Goal: Transaction & Acquisition: Download file/media

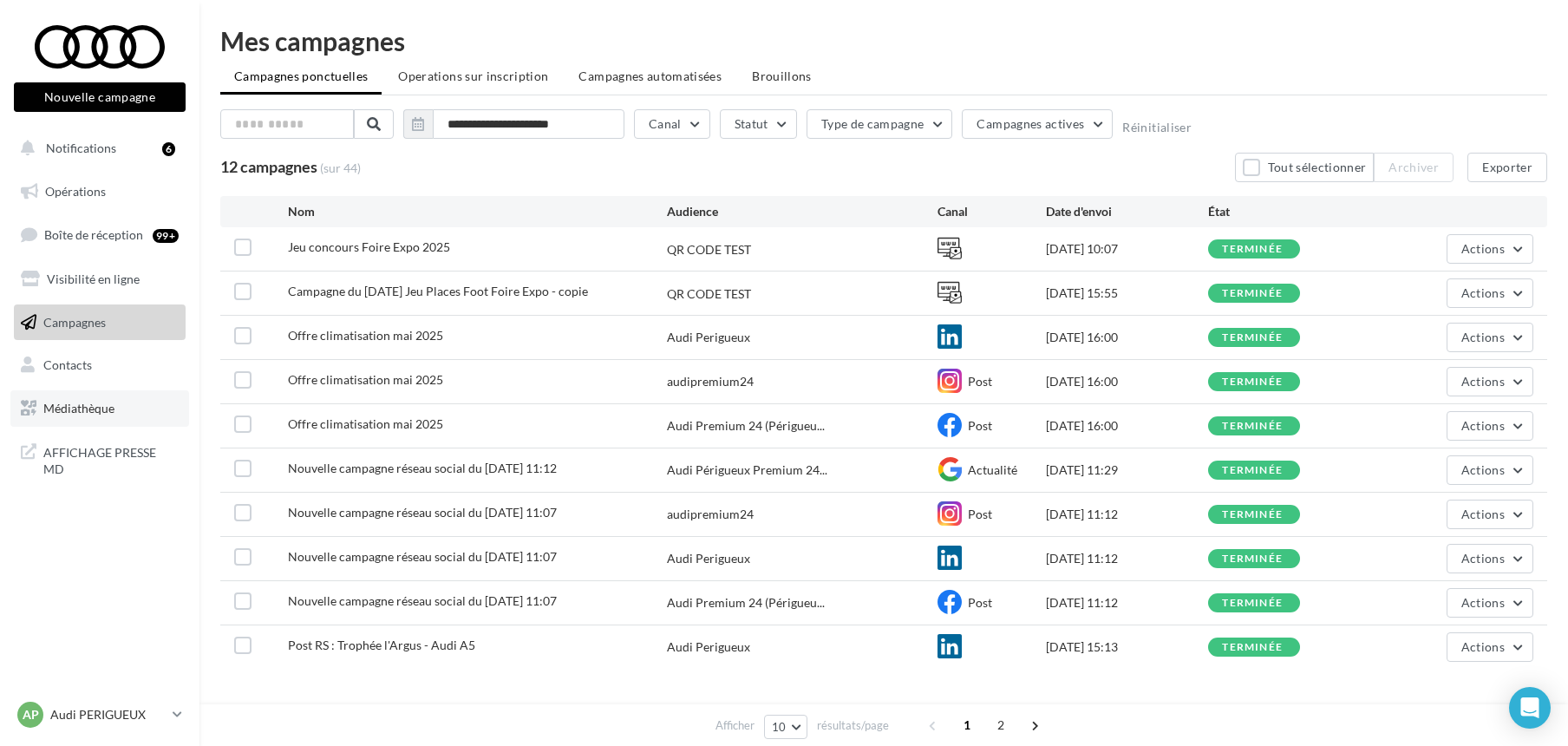
click at [85, 396] on link "Médiathèque" at bounding box center [100, 409] width 179 height 36
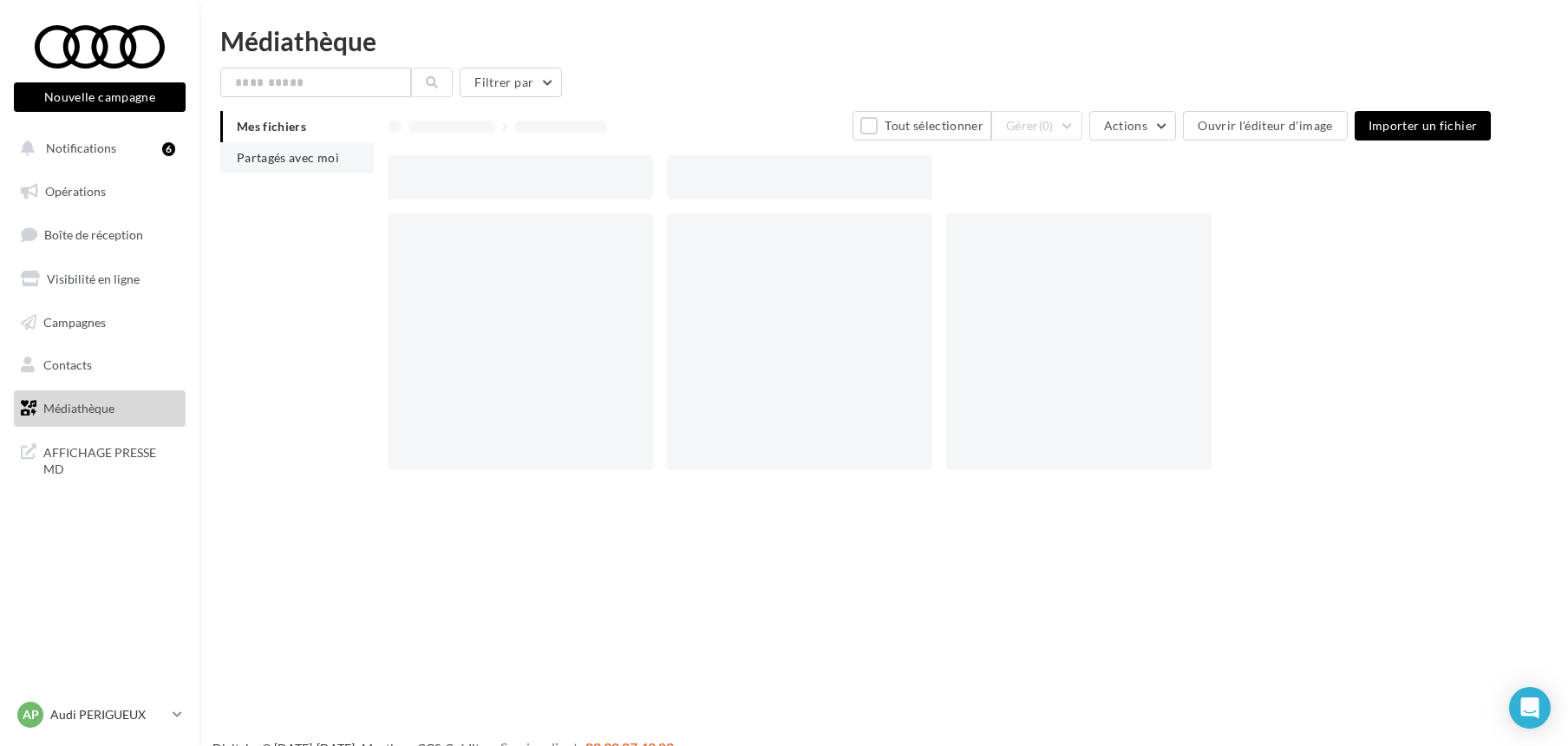
click at [264, 153] on span "Partagés avec moi" at bounding box center [287, 157] width 102 height 14
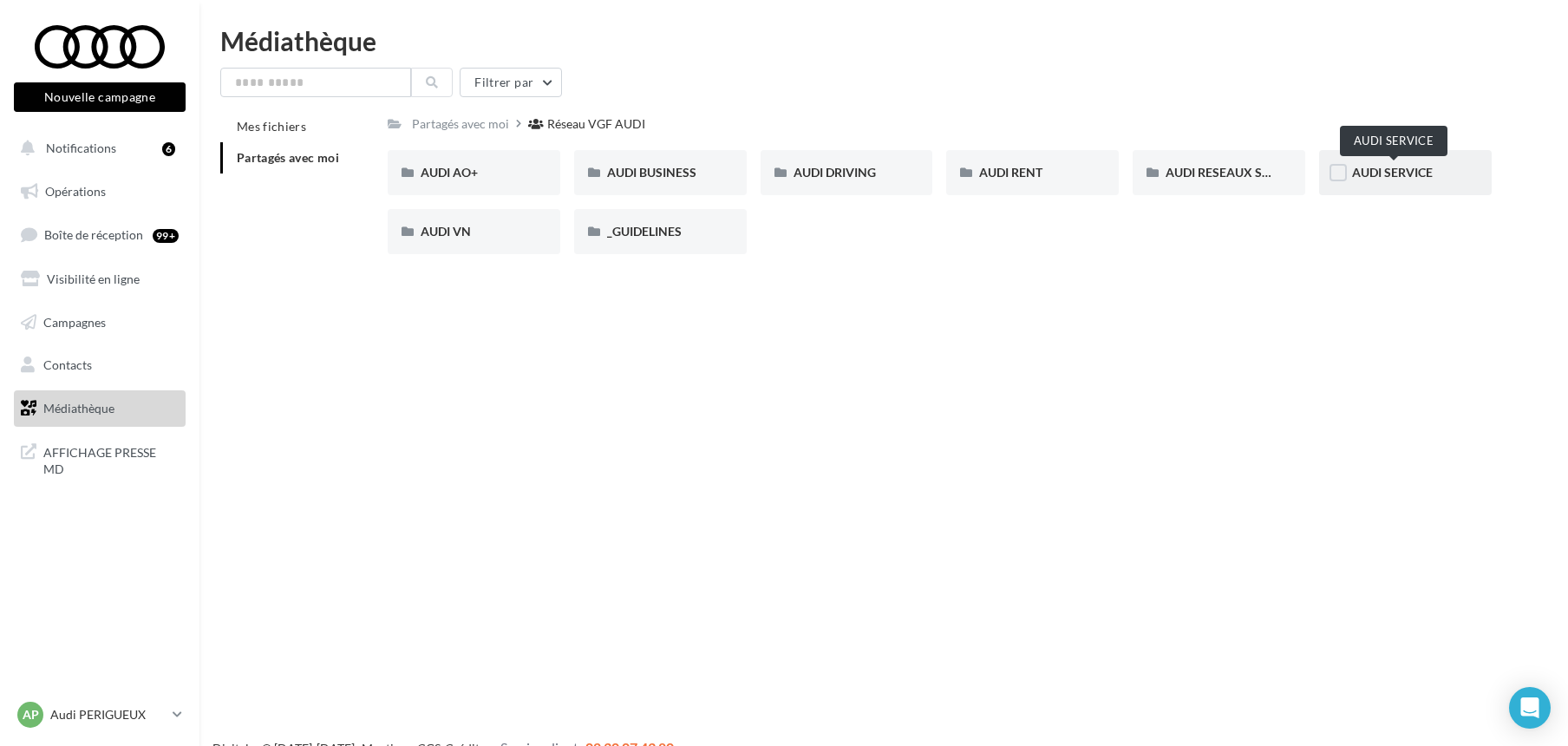
click at [1392, 171] on span "AUDI SERVICE" at bounding box center [1392, 172] width 80 height 14
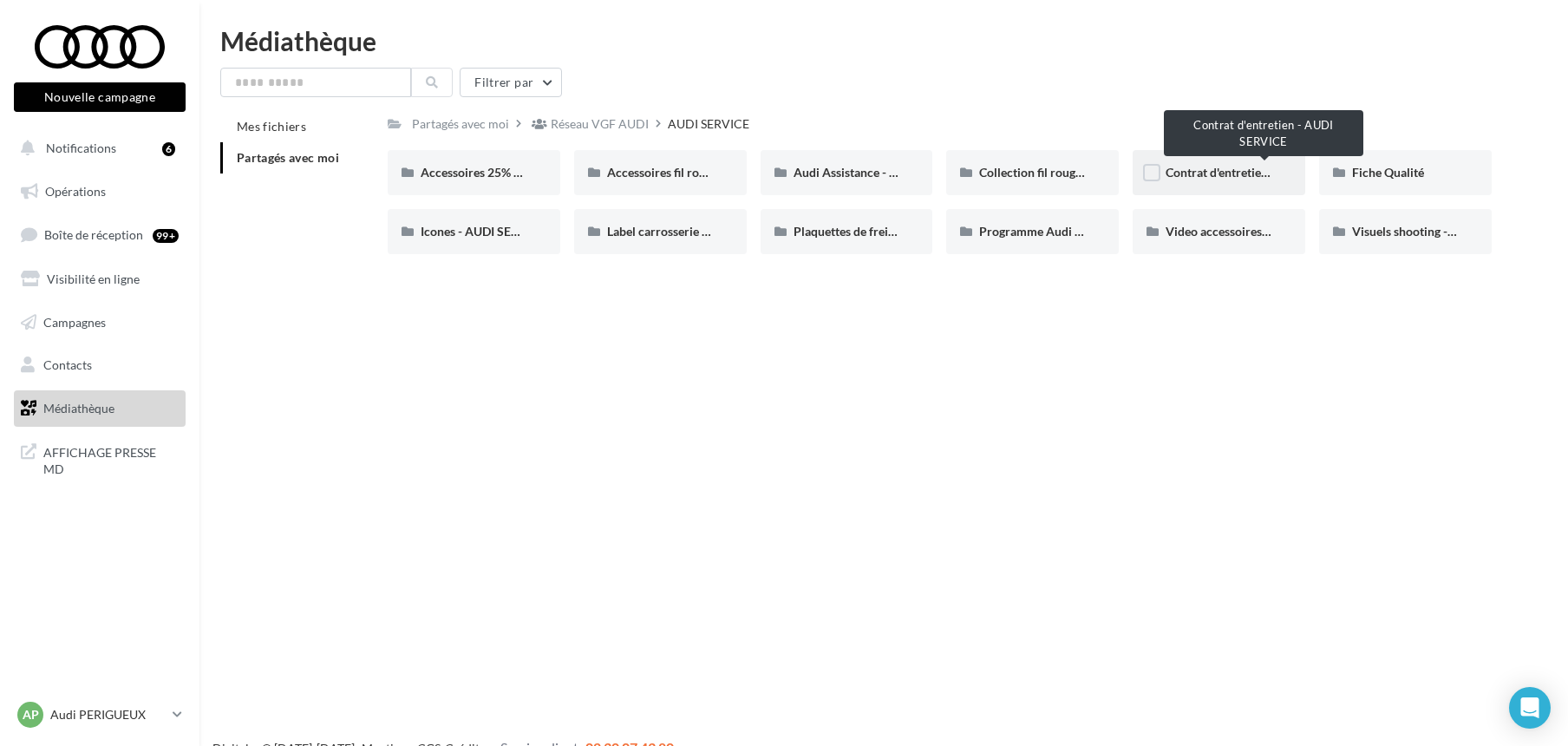
click at [1201, 174] on span "Contrat d'entretien - AUDI SERVICE" at bounding box center [1262, 172] width 192 height 14
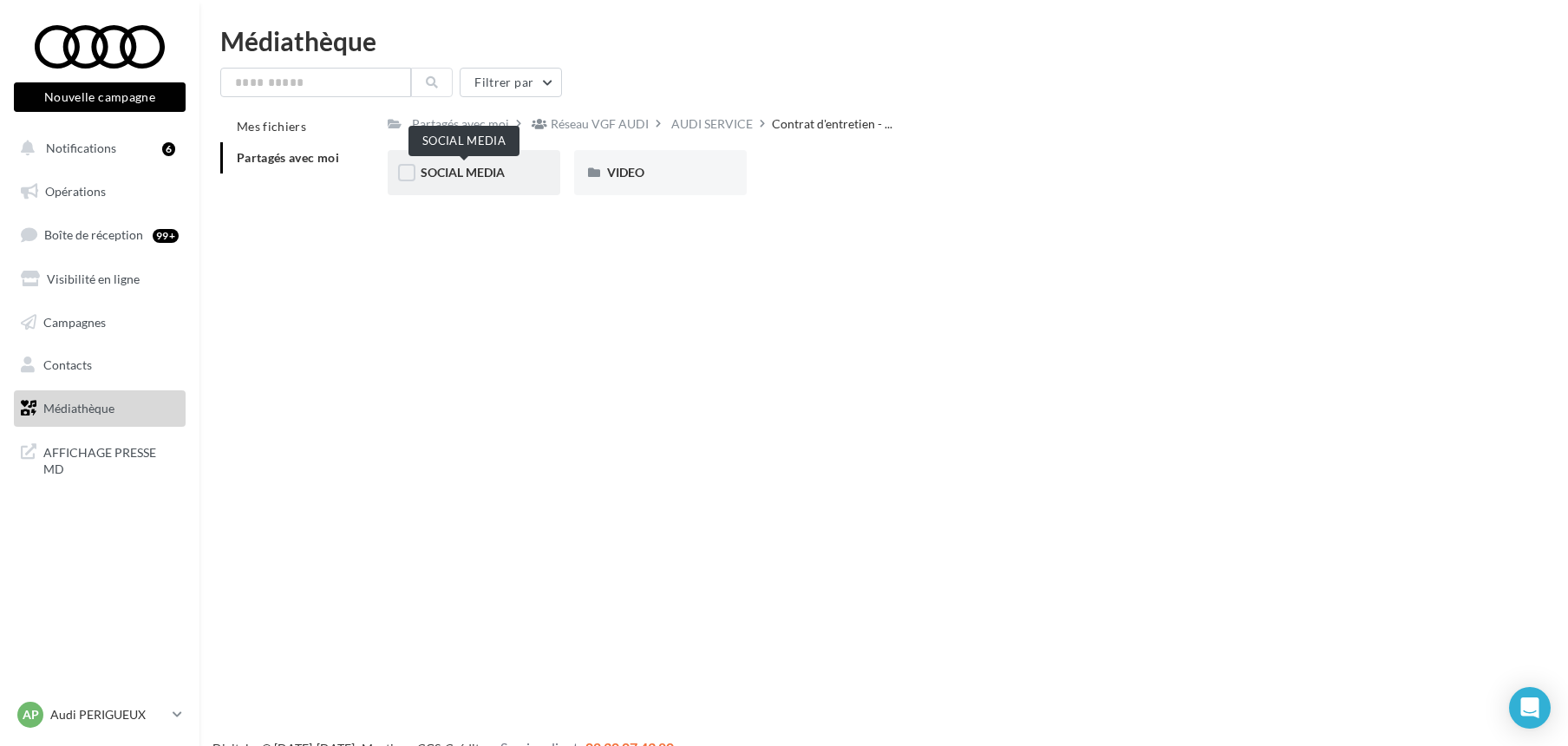
click at [465, 166] on span "SOCIAL MEDIA" at bounding box center [463, 172] width 84 height 14
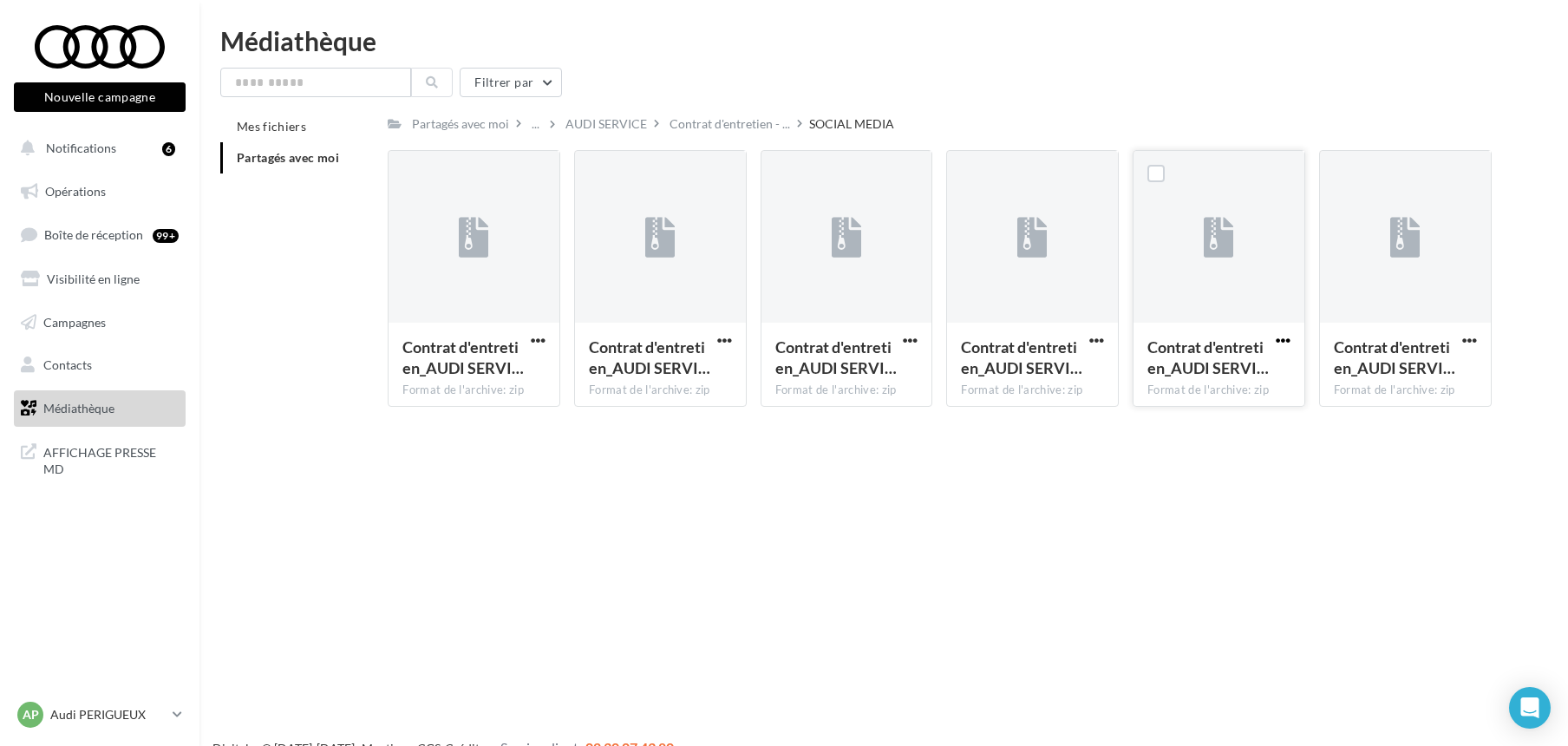
click at [1276, 337] on span "button" at bounding box center [1283, 341] width 14 height 14
click at [1191, 377] on button "Télécharger" at bounding box center [1207, 375] width 174 height 45
click at [1282, 338] on span "button" at bounding box center [1283, 341] width 14 height 14
click at [1171, 373] on button "Télécharger" at bounding box center [1207, 375] width 174 height 45
